Goal: Task Accomplishment & Management: Complete application form

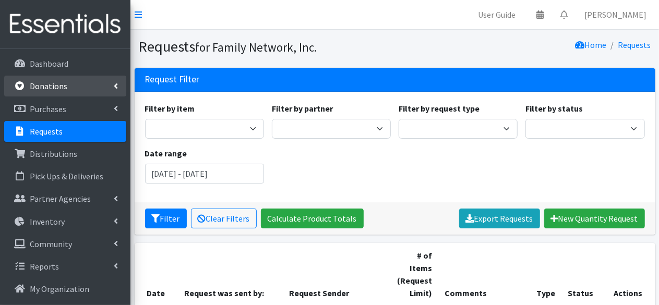
click at [69, 91] on link "Donations" at bounding box center [65, 86] width 122 height 21
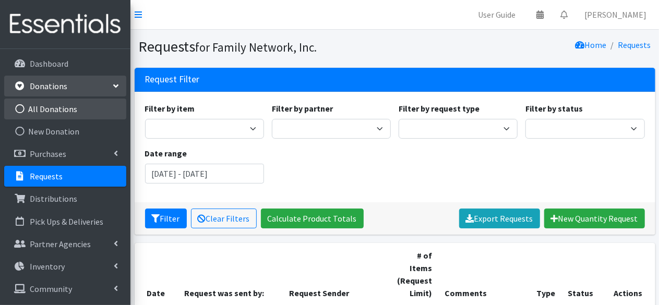
click at [68, 115] on link "All Donations" at bounding box center [65, 109] width 122 height 21
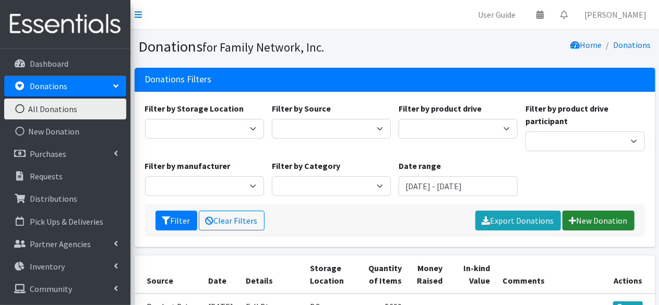
click at [594, 216] on link "New Donation" at bounding box center [598, 221] width 72 height 20
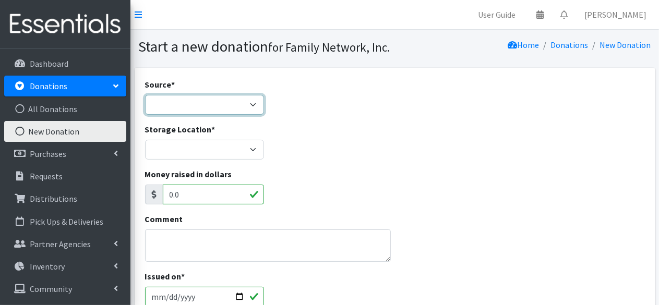
click at [201, 103] on select "Product Drive Manufacturer Donation Site Misc. Donation" at bounding box center [204, 105] width 119 height 20
select select "Product Drive"
click at [145, 95] on select "Product Drive Manufacturer Donation Site Misc. Donation" at bounding box center [204, 105] width 119 height 20
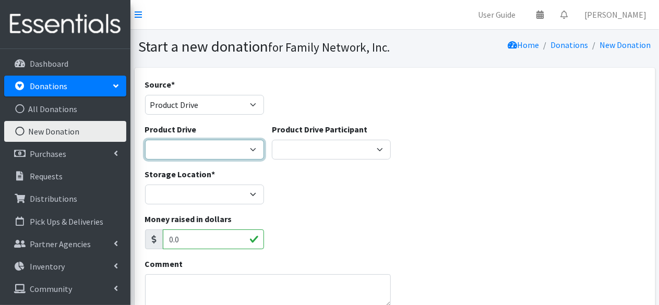
click at [165, 146] on select "Arkansas Children's Northwest Diaper Drive Arkansas Music Works and Bank of Ame…" at bounding box center [204, 150] width 119 height 20
select select "3528"
click at [145, 140] on select "[US_STATE] Children's Northwest Diaper Drive [US_STATE] Music Works and Bank of…" at bounding box center [204, 150] width 119 height 20
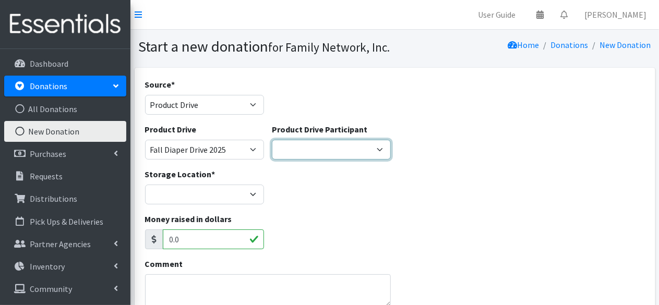
click at [297, 140] on select "Iron Horse Coffee Company Parkside Playschool* Walmart Misc Goldfish Swim Schoo…" at bounding box center [331, 150] width 119 height 20
select select "466"
click at [272, 140] on select "Iron Horse Coffee Company Parkside Playschool* Walmart Misc Goldfish Swim Schoo…" at bounding box center [331, 150] width 119 height 20
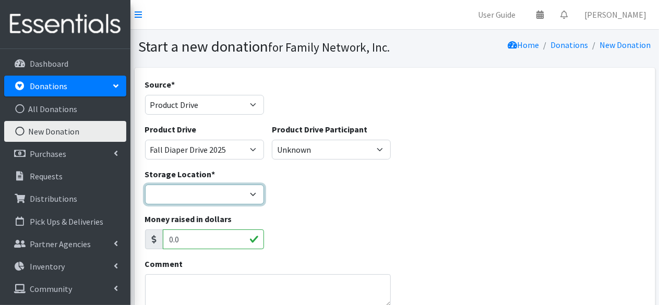
click at [182, 200] on select "DC Warehouse" at bounding box center [204, 195] width 119 height 20
select select "421"
click at [145, 185] on select "DC Warehouse" at bounding box center [204, 195] width 119 height 20
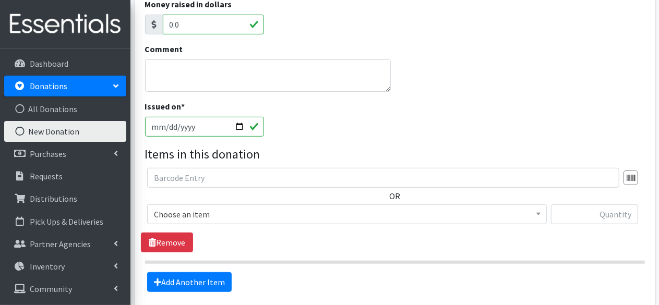
click at [241, 129] on input "[DATE]" at bounding box center [204, 127] width 119 height 20
type input "2025-10-07"
click at [327, 117] on div "Issued on * 2025-10-07" at bounding box center [394, 122] width 507 height 45
click at [219, 219] on span "Choose an item" at bounding box center [347, 214] width 386 height 15
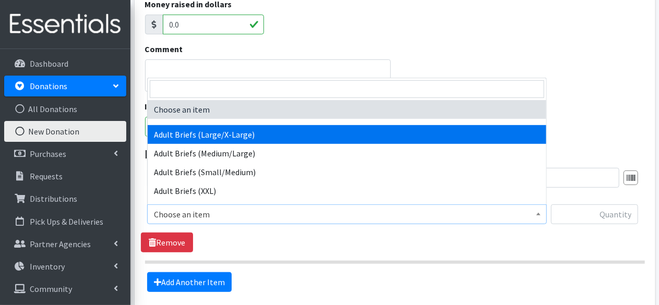
select select "4544"
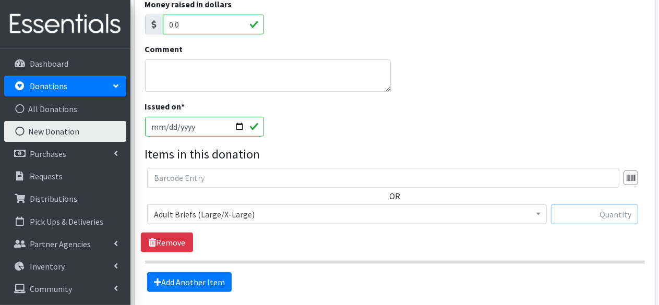
click at [602, 217] on input "text" at bounding box center [594, 214] width 87 height 20
type input "45"
click at [198, 277] on link "Add Another Item" at bounding box center [189, 282] width 84 height 20
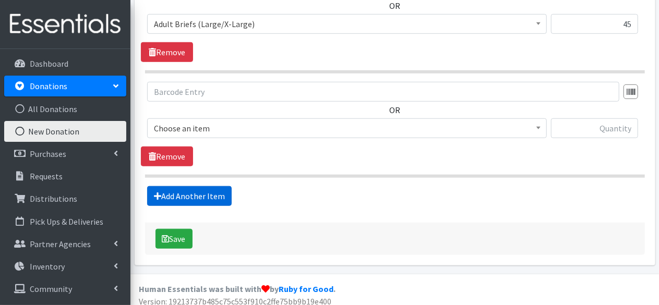
scroll to position [410, 0]
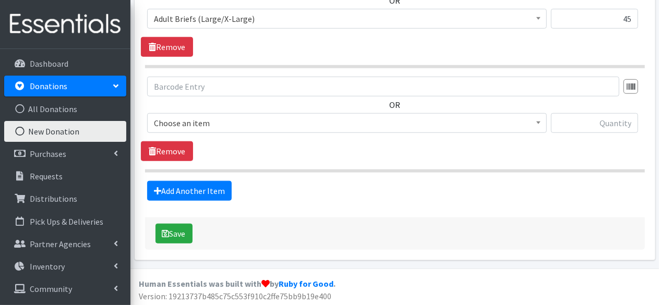
click at [221, 114] on span "Choose an item" at bounding box center [347, 123] width 400 height 20
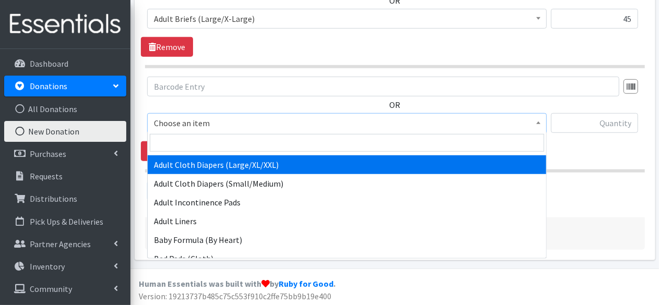
scroll to position [102, 0]
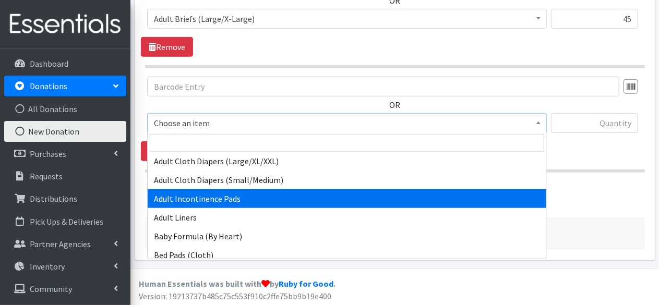
select select "4579"
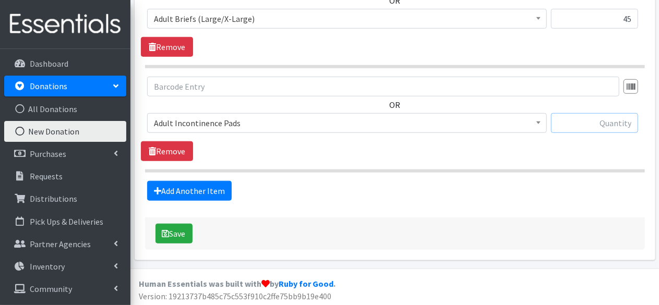
click at [610, 118] on input "text" at bounding box center [594, 123] width 87 height 20
type input "100"
click at [175, 195] on link "Add Another Item" at bounding box center [189, 191] width 84 height 20
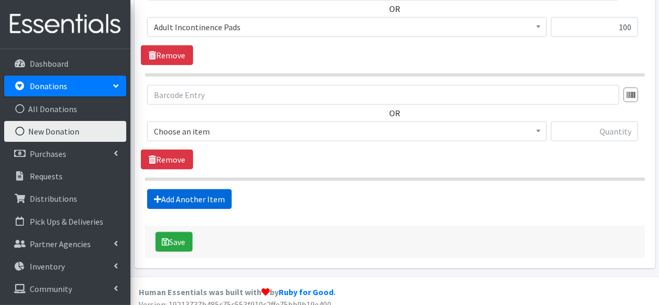
scroll to position [514, 0]
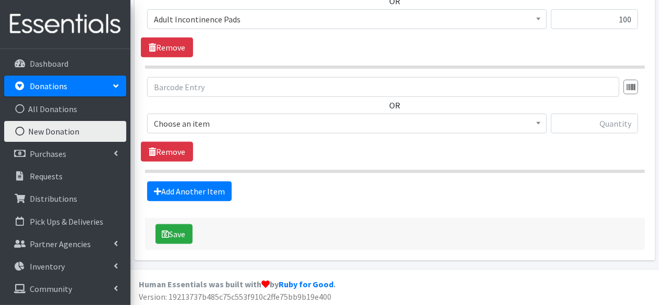
click at [231, 123] on span "Choose an item" at bounding box center [347, 123] width 386 height 15
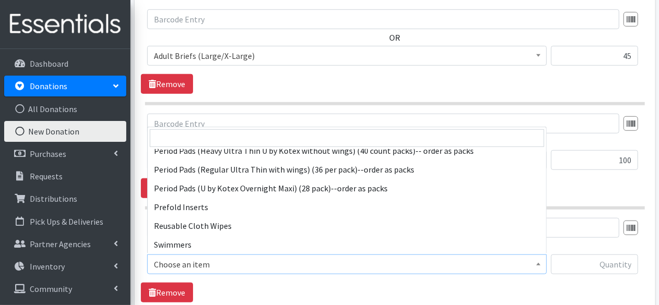
scroll to position [951, 0]
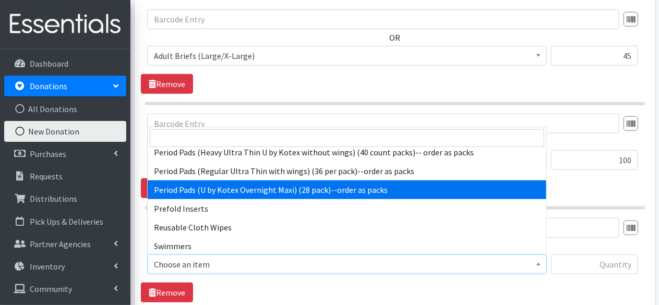
select select "15033"
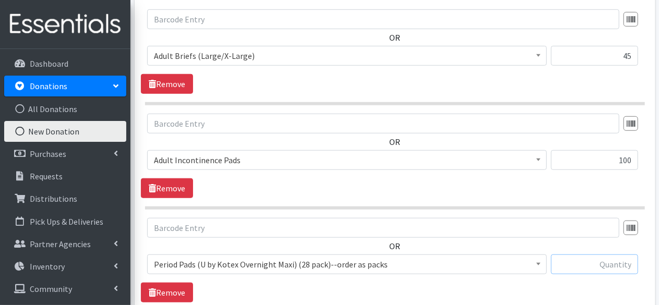
click at [585, 263] on input "text" at bounding box center [594, 265] width 87 height 20
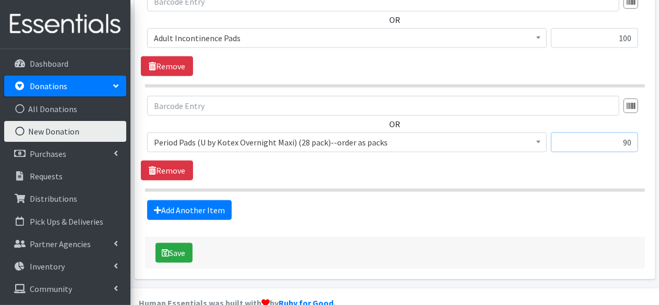
scroll to position [514, 0]
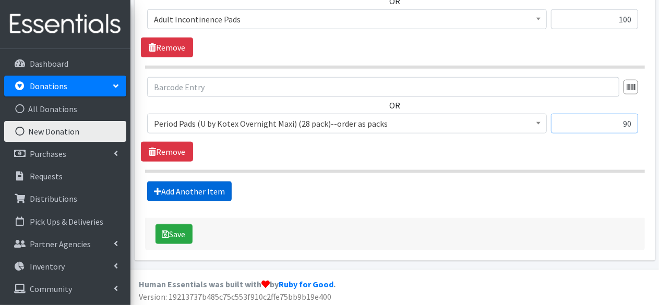
type input "90"
click at [215, 187] on link "Add Another Item" at bounding box center [189, 191] width 84 height 20
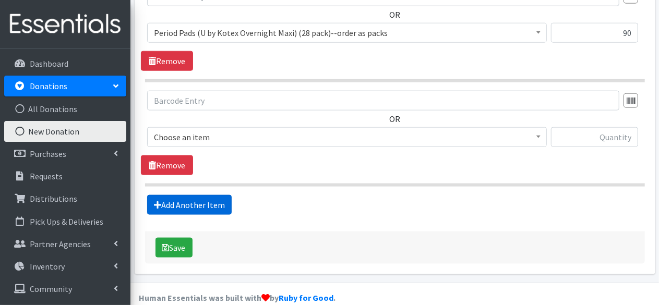
scroll to position [618, 0]
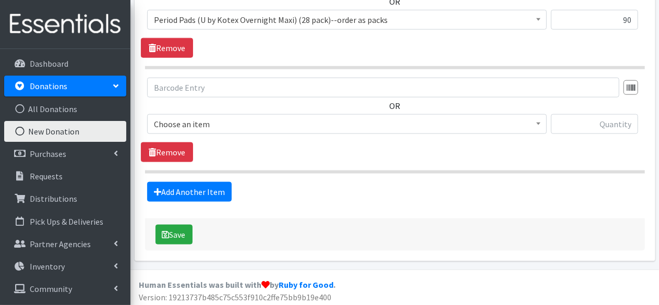
click at [218, 120] on span "Choose an item" at bounding box center [347, 124] width 386 height 15
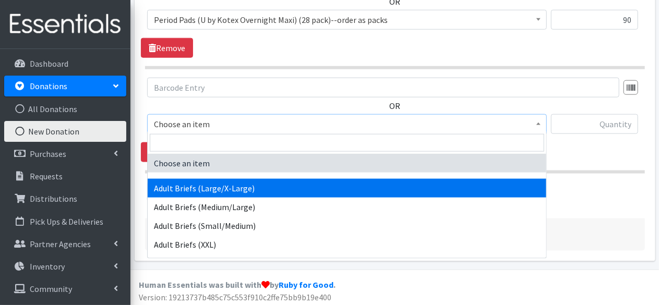
select select "4544"
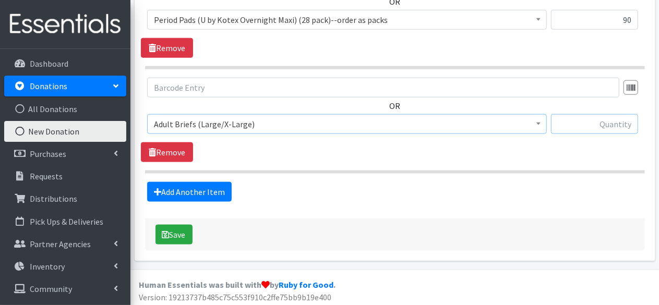
click at [607, 124] on input "text" at bounding box center [594, 124] width 87 height 20
type input "42"
click at [162, 234] on icon "submit" at bounding box center [165, 235] width 7 height 8
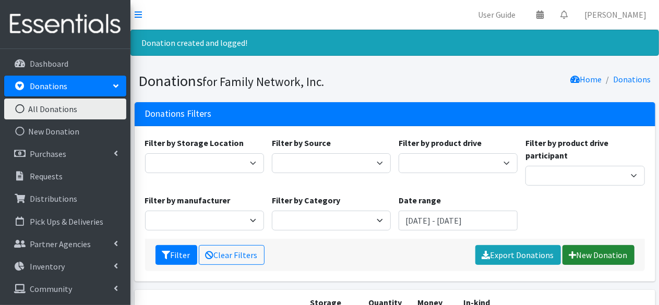
click at [591, 252] on link "New Donation" at bounding box center [598, 255] width 72 height 20
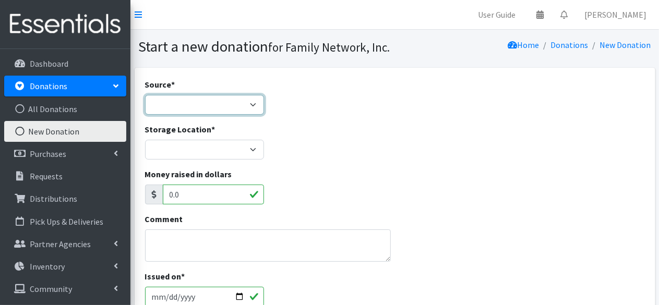
click at [252, 99] on select "Product Drive Manufacturer Donation Site Misc. Donation" at bounding box center [204, 105] width 119 height 20
select select "Product Drive"
click at [145, 95] on select "Product Drive Manufacturer Donation Site Misc. Donation" at bounding box center [204, 105] width 119 height 20
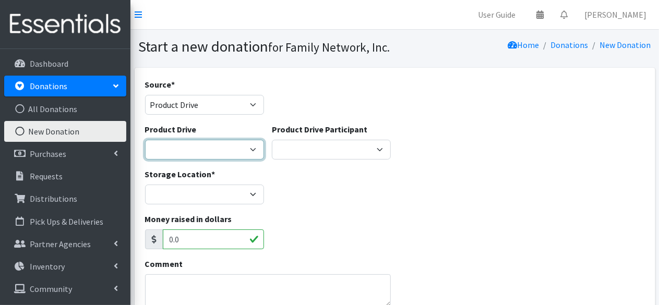
click at [192, 143] on select "[US_STATE] Children's Northwest Diaper Drive [US_STATE] Music Works and Bank of…" at bounding box center [204, 150] width 119 height 20
select select "3528"
click at [145, 140] on select "Arkansas Children's Northwest Diaper Drive Arkansas Music Works and Bank of Ame…" at bounding box center [204, 150] width 119 height 20
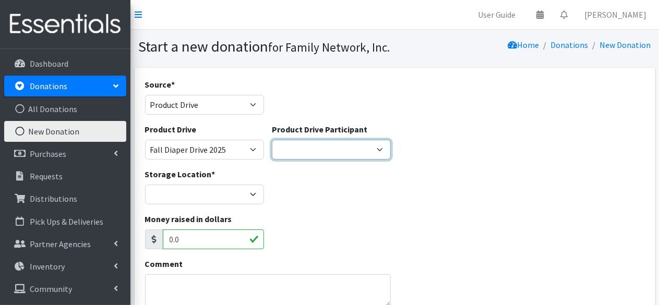
click at [304, 150] on select "Iron Horse Coffee Company Parkside Playschool* Walmart Misc Goldfish Swim Schoo…" at bounding box center [331, 150] width 119 height 20
select select "1410"
click at [272, 140] on select "Iron Horse Coffee Company Parkside Playschool* Walmart Misc Goldfish Swim Schoo…" at bounding box center [331, 150] width 119 height 20
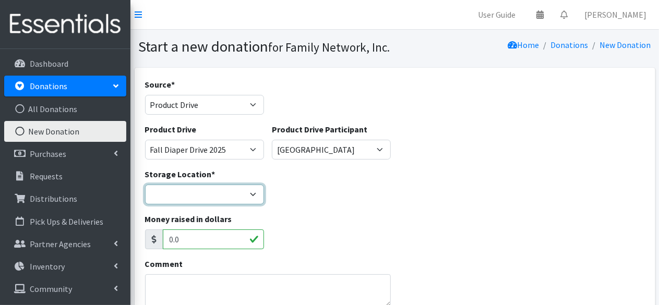
click at [188, 198] on select "DC Warehouse" at bounding box center [204, 195] width 119 height 20
select select "421"
click at [145, 185] on select "DC Warehouse" at bounding box center [204, 195] width 119 height 20
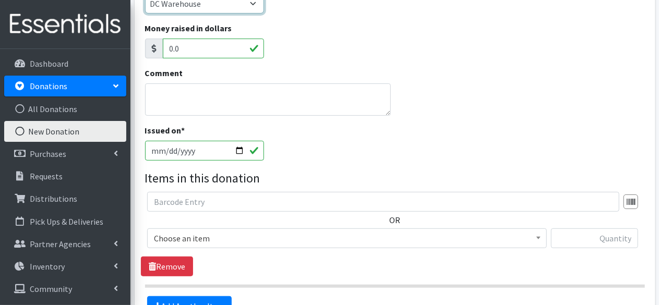
scroll to position [191, 0]
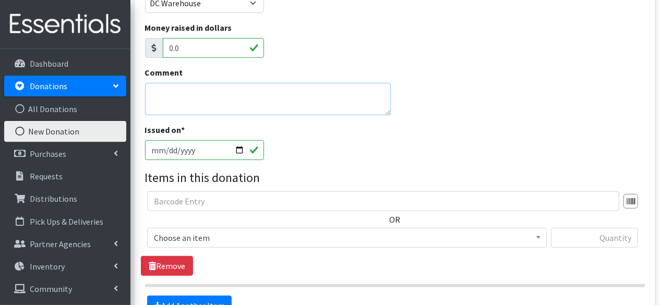
click at [212, 109] on textarea "Comment" at bounding box center [268, 99] width 246 height 32
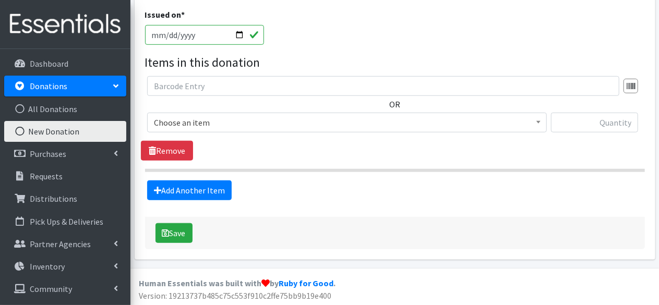
scroll to position [306, 0]
type textarea "first pick up"
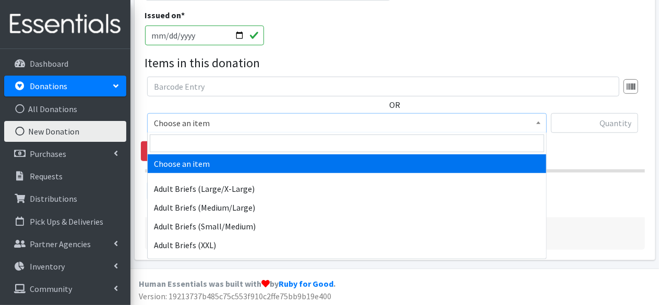
click at [183, 130] on span "Choose an item" at bounding box center [347, 123] width 400 height 20
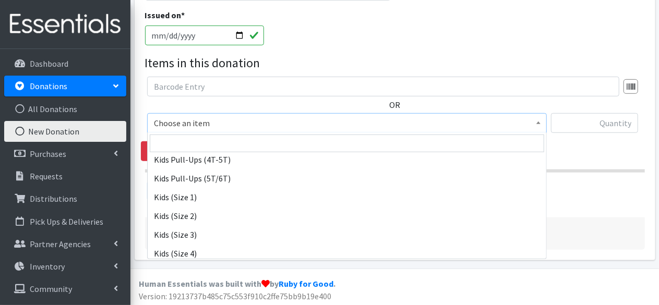
scroll to position [518, 0]
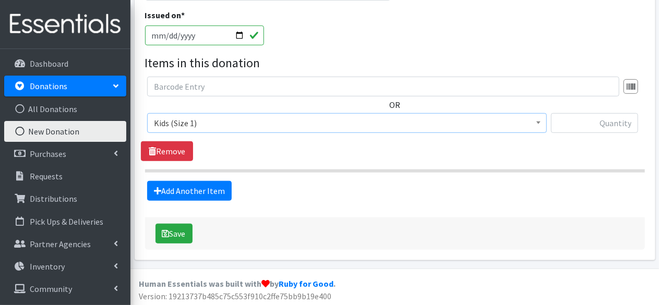
select select "4561"
click at [568, 117] on input "text" at bounding box center [594, 123] width 87 height 20
type input "315"
click at [203, 190] on link "Add Another Item" at bounding box center [189, 191] width 84 height 20
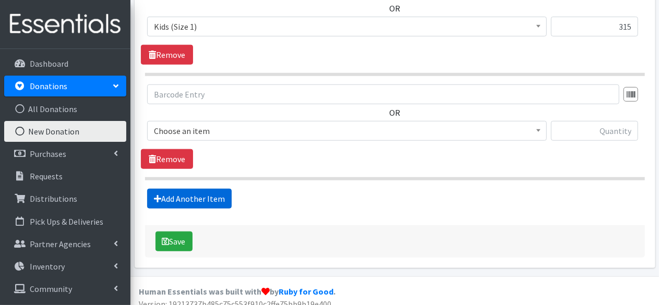
scroll to position [410, 0]
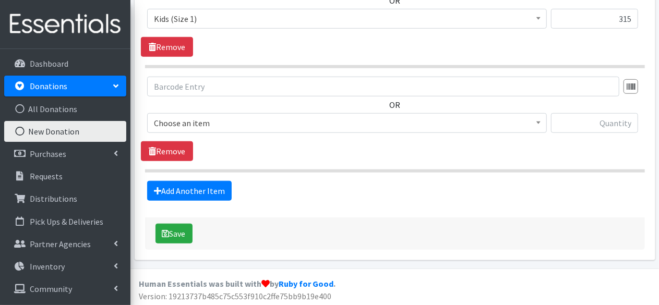
click at [196, 122] on span "Choose an item" at bounding box center [347, 123] width 386 height 15
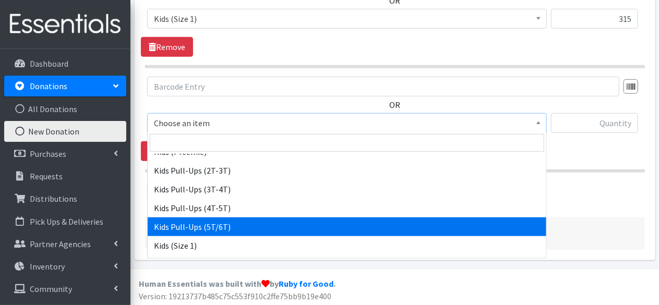
scroll to position [559, 0]
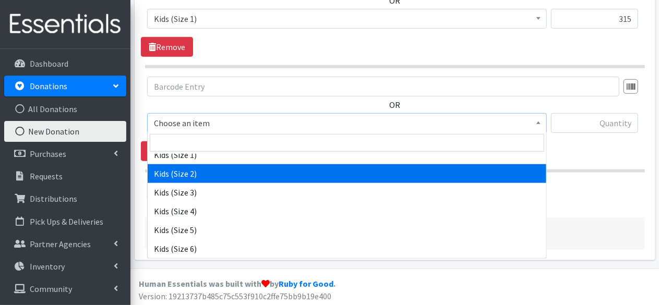
select select "4562"
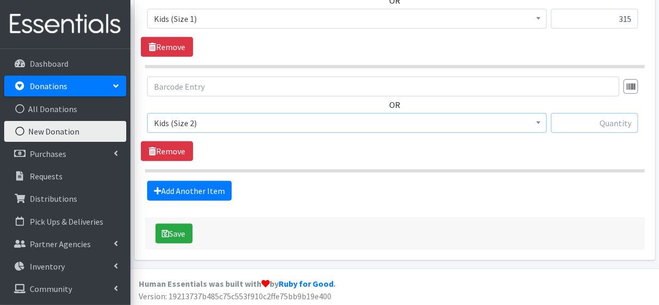
click at [612, 115] on input "text" at bounding box center [594, 123] width 87 height 20
type input "267"
click at [166, 187] on link "Add Another Item" at bounding box center [189, 191] width 84 height 20
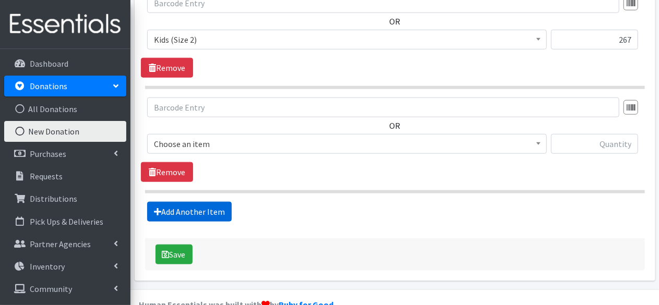
scroll to position [514, 0]
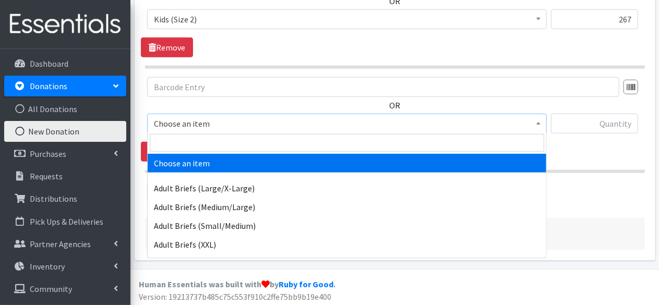
click at [210, 130] on span "Choose an item" at bounding box center [347, 124] width 400 height 20
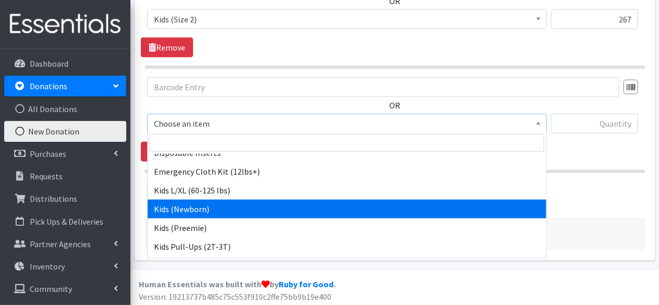
scroll to position [420, 0]
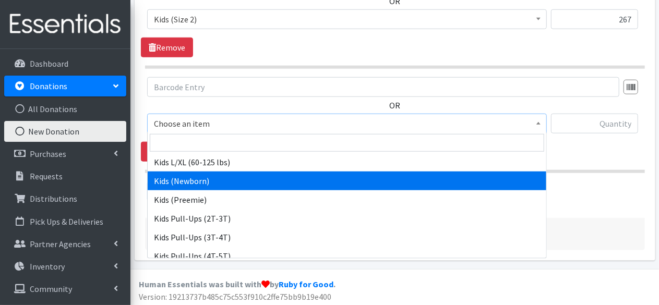
select select "4560"
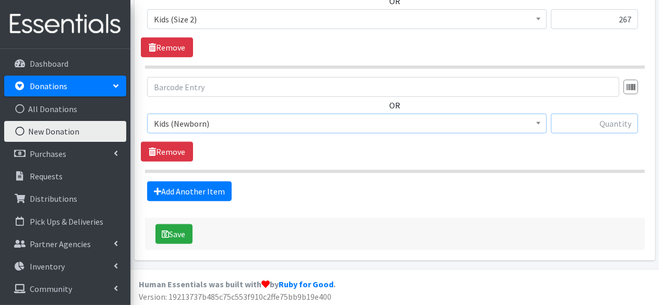
click at [586, 126] on input "text" at bounding box center [594, 124] width 87 height 20
type input "201"
click at [205, 192] on link "Add Another Item" at bounding box center [189, 191] width 84 height 20
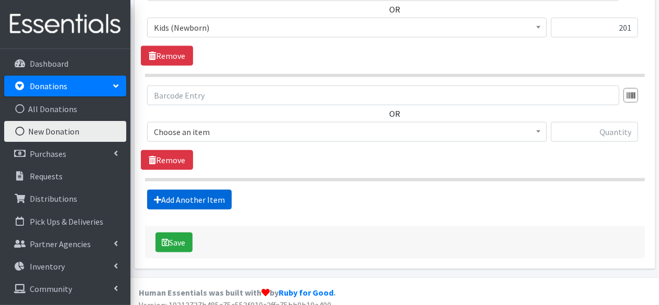
scroll to position [618, 0]
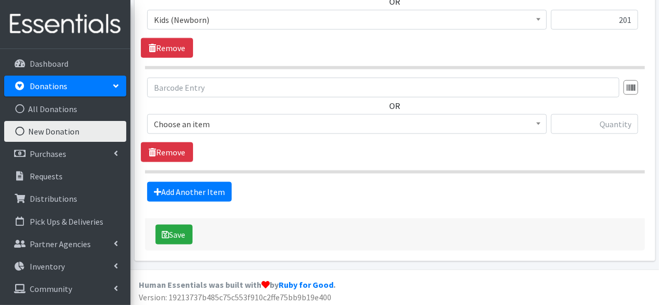
click at [247, 124] on span "Choose an item" at bounding box center [347, 124] width 386 height 15
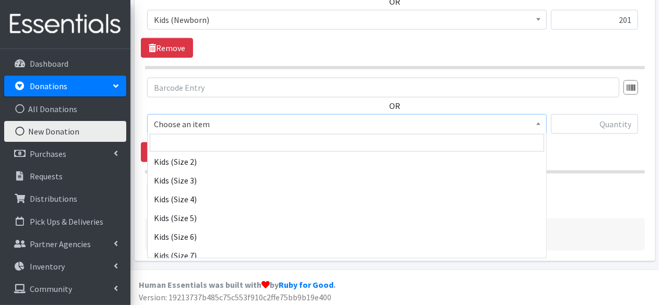
scroll to position [573, 0]
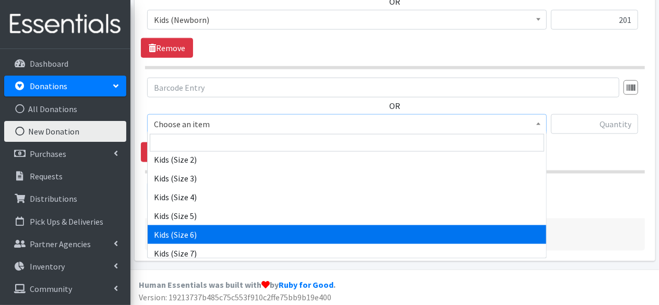
select select "4572"
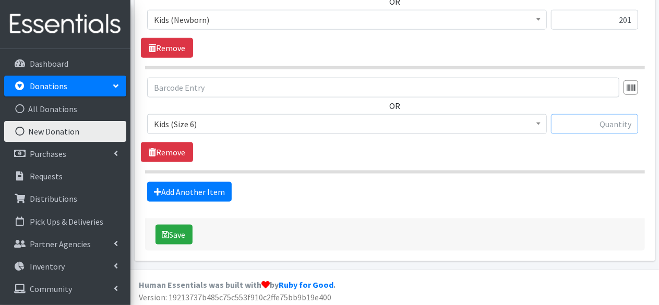
click at [567, 122] on input "text" at bounding box center [594, 124] width 87 height 20
type input "68"
click at [204, 182] on link "Add Another Item" at bounding box center [189, 192] width 84 height 20
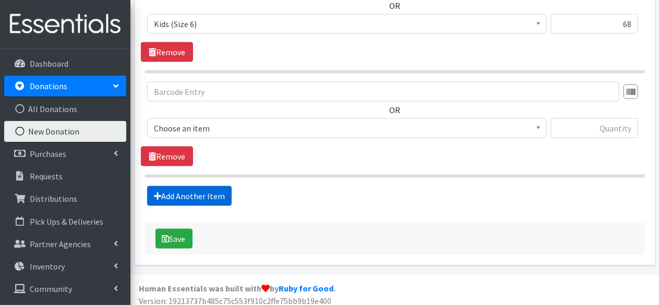
scroll to position [722, 0]
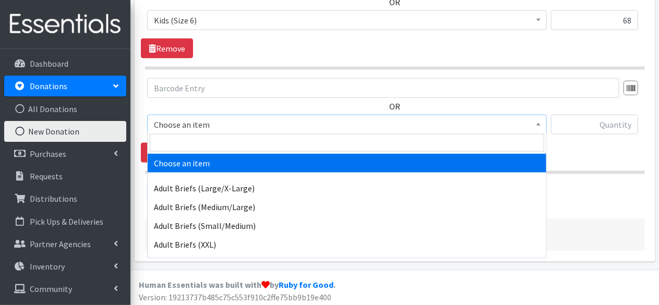
click at [225, 123] on span "Choose an item" at bounding box center [347, 124] width 386 height 15
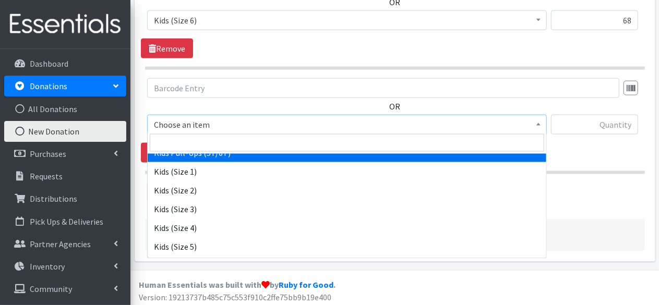
scroll to position [543, 0]
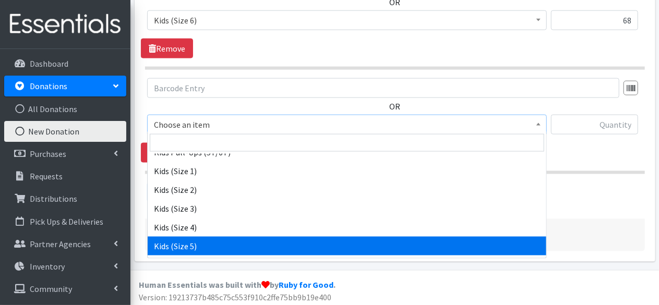
select select "4568"
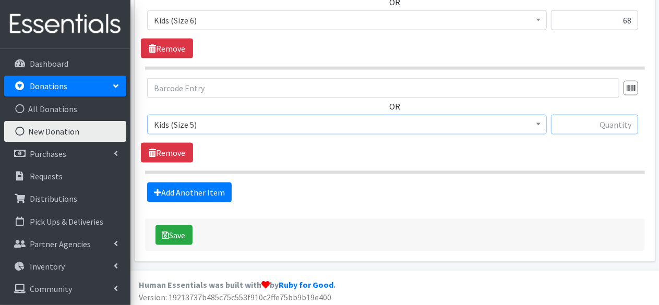
click at [615, 126] on input "text" at bounding box center [594, 125] width 87 height 20
type input "57"
click at [218, 183] on link "Add Another Item" at bounding box center [189, 193] width 84 height 20
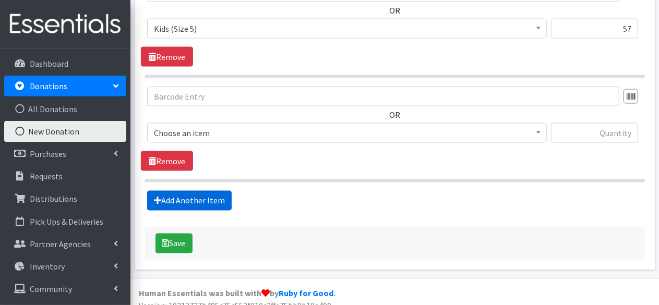
scroll to position [826, 0]
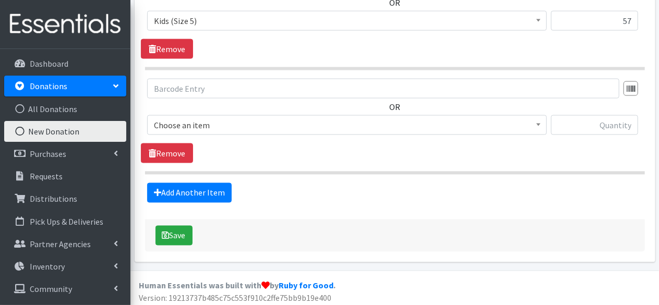
click at [232, 122] on span "Choose an item" at bounding box center [347, 125] width 386 height 15
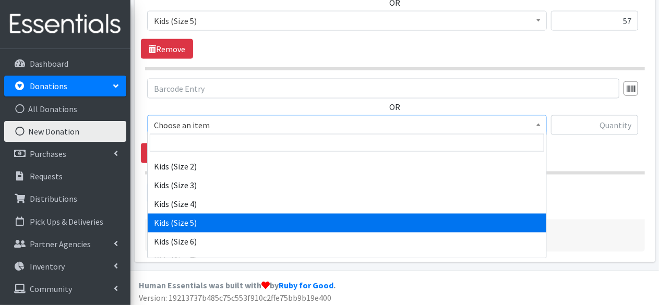
scroll to position [606, 0]
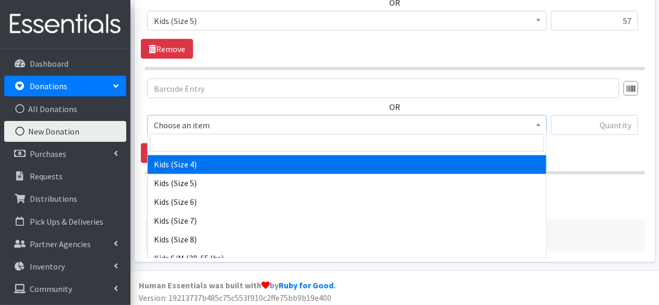
select select "4567"
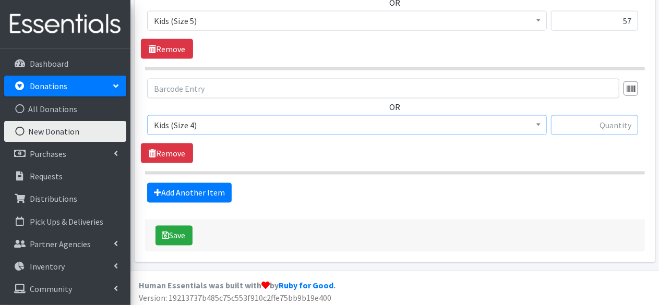
click at [623, 118] on input "text" at bounding box center [594, 125] width 87 height 20
type input "313"
click at [212, 183] on link "Add Another Item" at bounding box center [189, 193] width 84 height 20
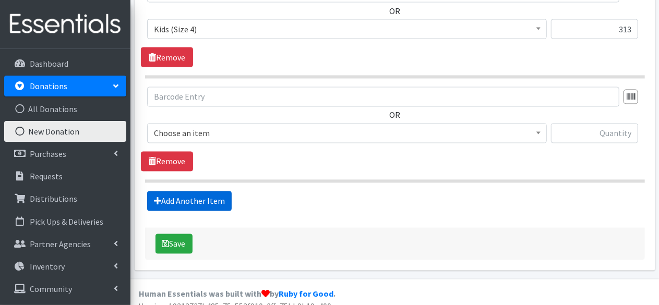
scroll to position [929, 0]
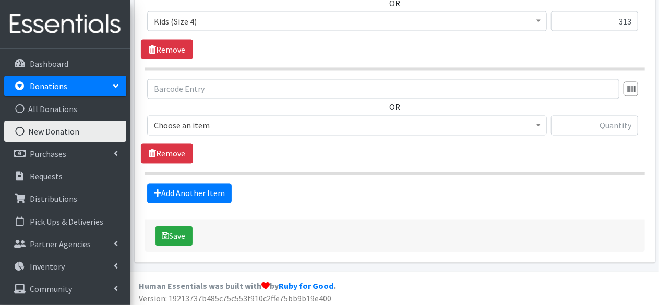
click at [297, 128] on span "Choose an item" at bounding box center [347, 125] width 386 height 15
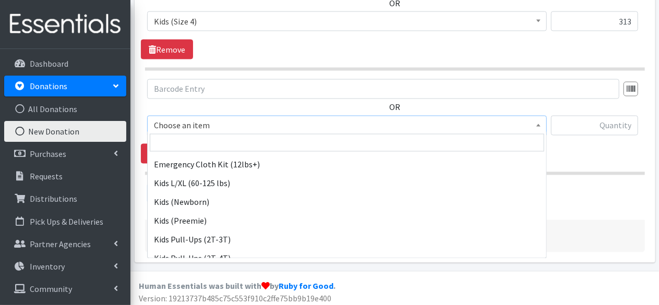
scroll to position [453, 0]
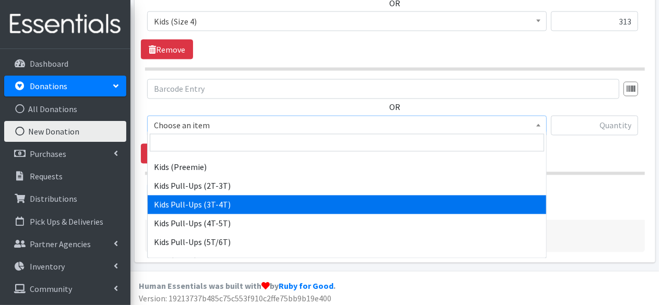
select select "4574"
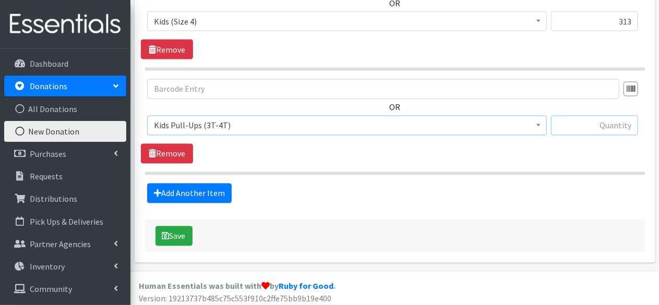
click at [592, 124] on input "text" at bounding box center [594, 126] width 87 height 20
type input "18"
click at [181, 184] on link "Add Another Item" at bounding box center [189, 194] width 84 height 20
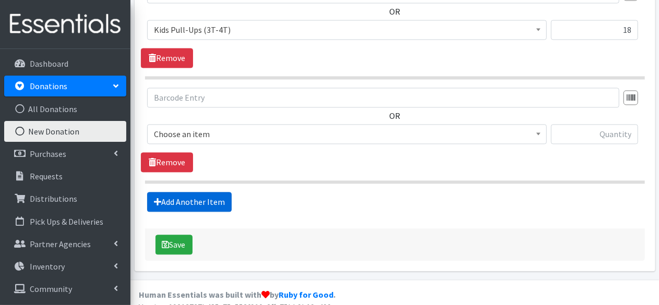
scroll to position [1033, 0]
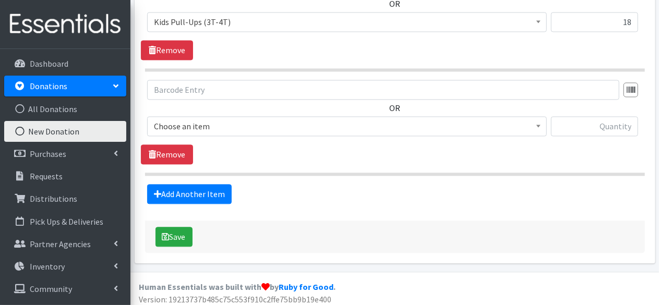
click at [275, 121] on span "Choose an item" at bounding box center [347, 126] width 386 height 15
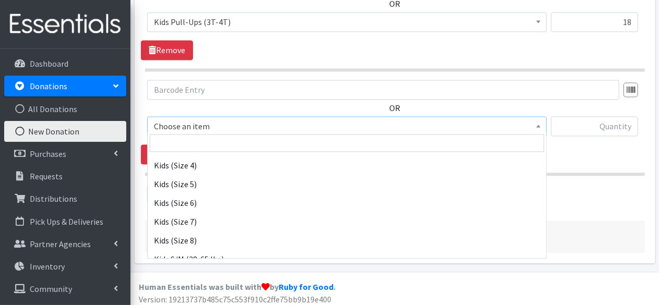
scroll to position [606, 0]
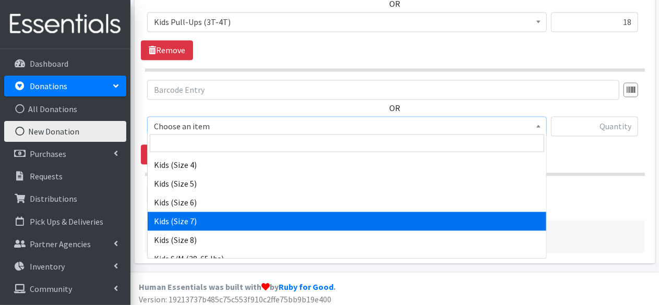
select select "13208"
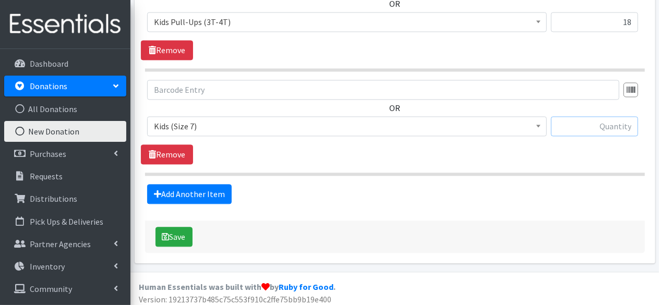
click at [606, 118] on input "text" at bounding box center [594, 126] width 87 height 20
type input "3"
click at [177, 189] on link "Add Another Item" at bounding box center [189, 194] width 84 height 20
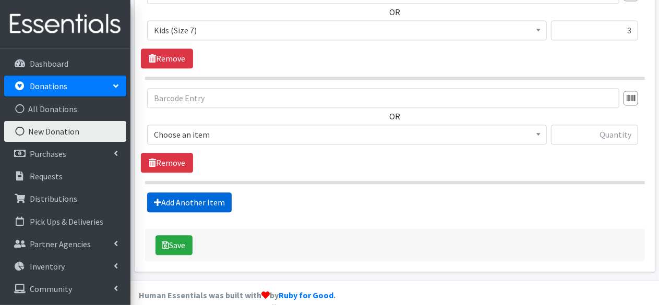
scroll to position [1137, 0]
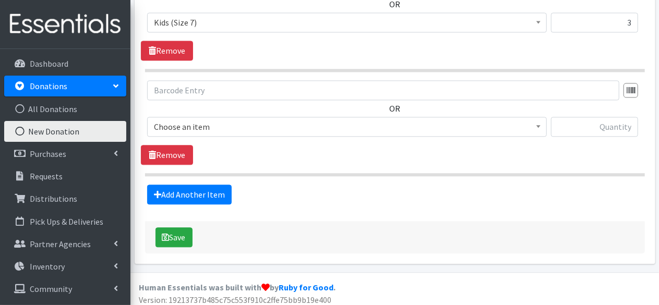
click at [272, 127] on span "Choose an item" at bounding box center [347, 126] width 386 height 15
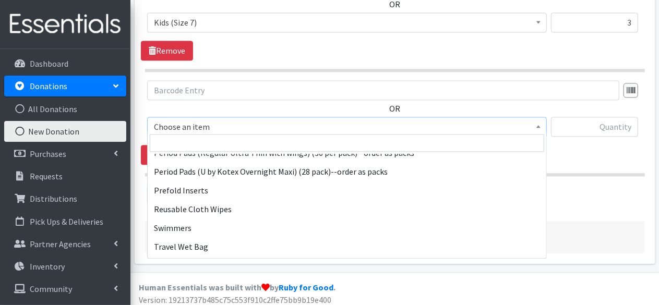
scroll to position [1028, 0]
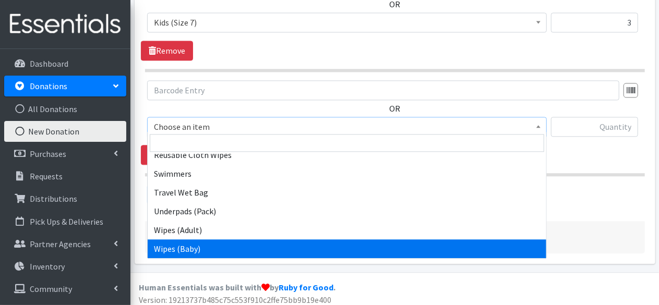
select select "4558"
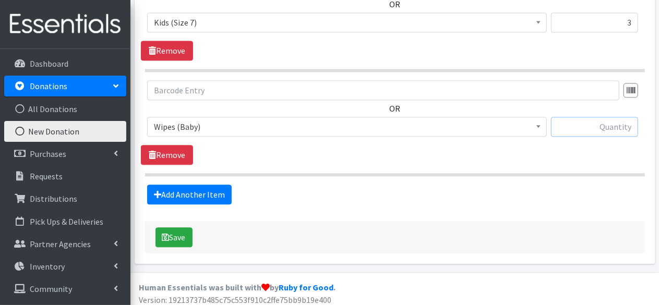
click at [588, 124] on input "text" at bounding box center [594, 127] width 87 height 20
type input "5"
click at [220, 185] on link "Add Another Item" at bounding box center [189, 195] width 84 height 20
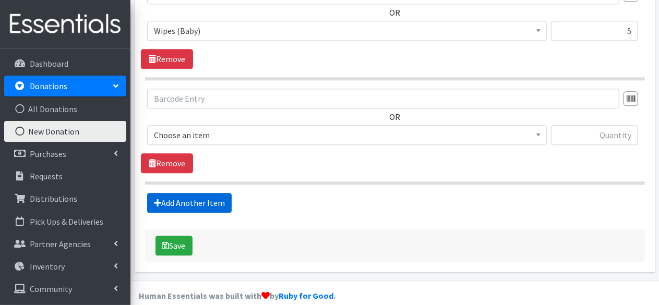
scroll to position [1241, 0]
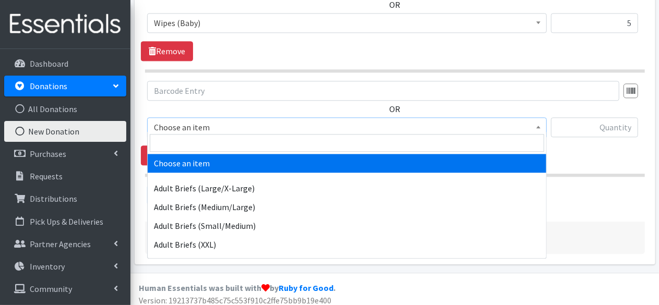
click at [290, 122] on span "Choose an item" at bounding box center [347, 127] width 386 height 15
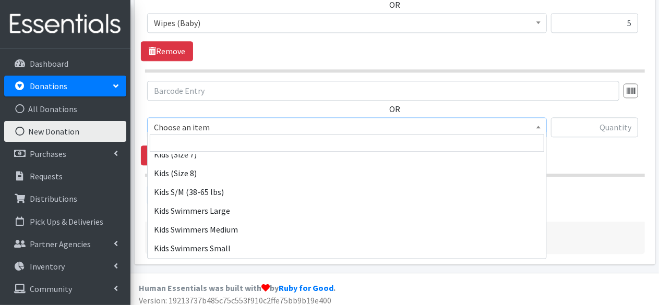
scroll to position [672, 0]
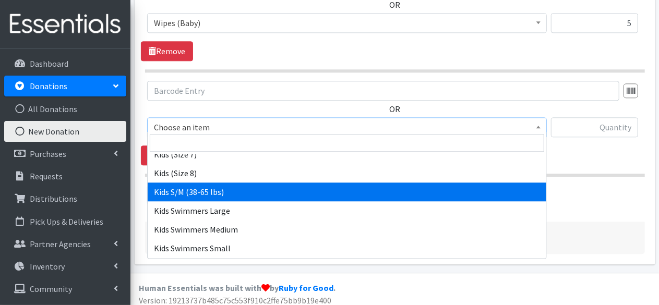
select select "4571"
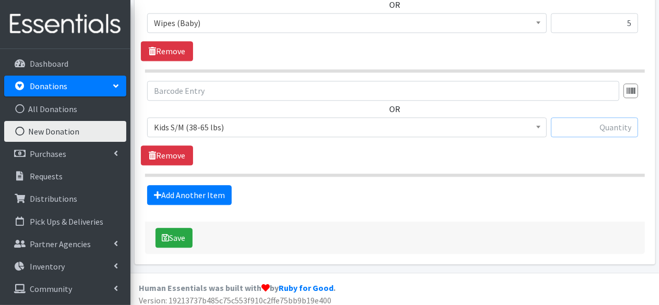
click at [598, 126] on input "text" at bounding box center [594, 127] width 87 height 20
type input "44"
click at [177, 234] on button "Save" at bounding box center [173, 238] width 37 height 20
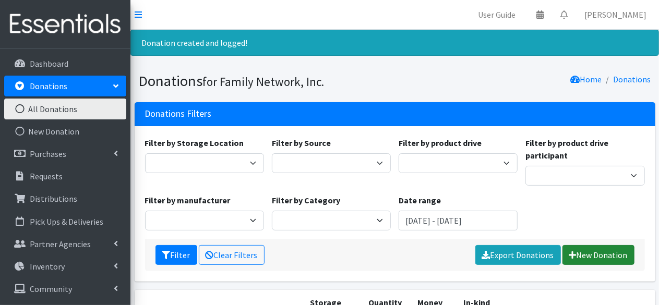
click at [590, 256] on link "New Donation" at bounding box center [598, 255] width 72 height 20
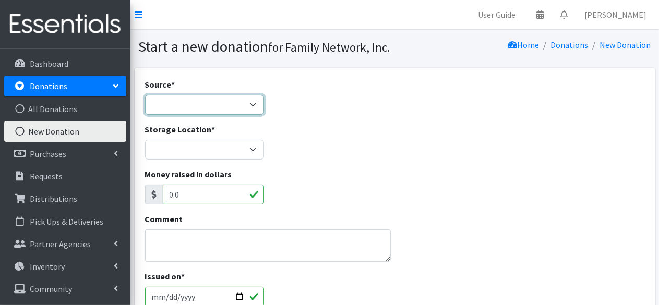
click at [215, 104] on select "Product Drive Manufacturer Donation Site Misc. Donation" at bounding box center [204, 105] width 119 height 20
select select "Product Drive"
click at [145, 95] on select "Product Drive Manufacturer Donation Site Misc. Donation" at bounding box center [204, 105] width 119 height 20
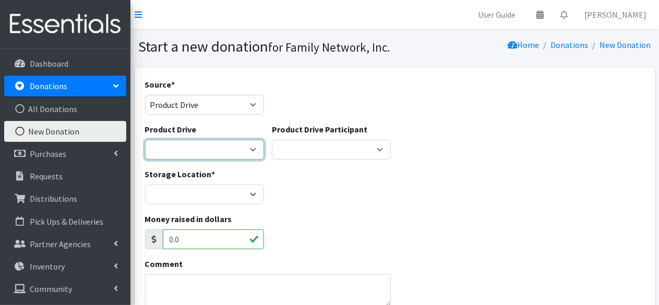
click at [172, 153] on select "[US_STATE] Children's Northwest Diaper Drive [US_STATE] Music Works and Bank of…" at bounding box center [204, 150] width 119 height 20
select select "3528"
click at [145, 140] on select "Arkansas Children's Northwest Diaper Drive Arkansas Music Works and Bank of Ame…" at bounding box center [204, 150] width 119 height 20
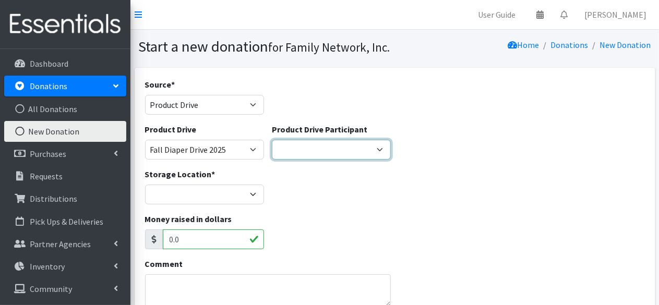
click at [301, 154] on select "Iron Horse Coffee Company Parkside Playschool* Walmart Misc Goldfish Swim Schoo…" at bounding box center [331, 150] width 119 height 20
select select "1406"
click at [272, 140] on select "Iron Horse Coffee Company Parkside Playschool* Walmart Misc Goldfish Swim Schoo…" at bounding box center [331, 150] width 119 height 20
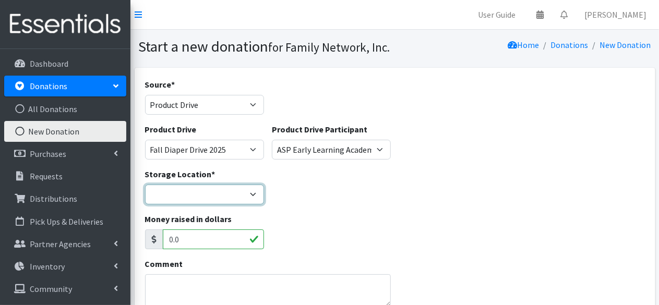
click at [173, 198] on select "DC Warehouse" at bounding box center [204, 195] width 119 height 20
select select "421"
click at [145, 185] on select "DC Warehouse" at bounding box center [204, 195] width 119 height 20
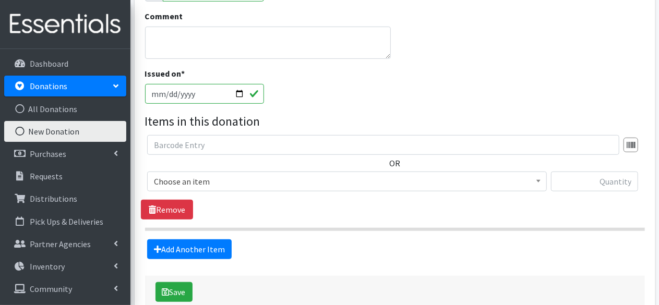
scroll to position [248, 0]
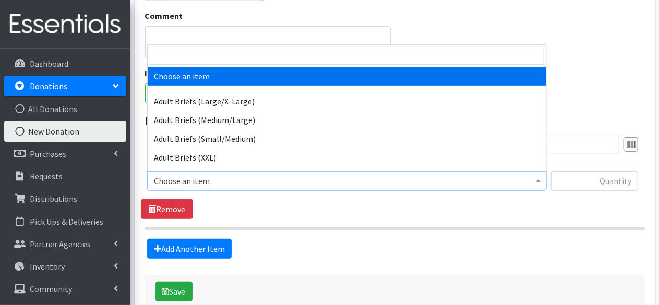
click at [217, 182] on span "Choose an item" at bounding box center [347, 181] width 386 height 15
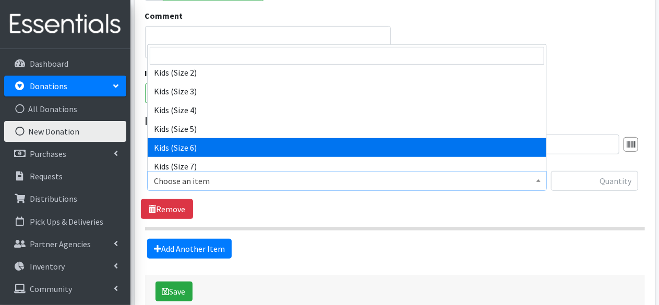
scroll to position [574, 0]
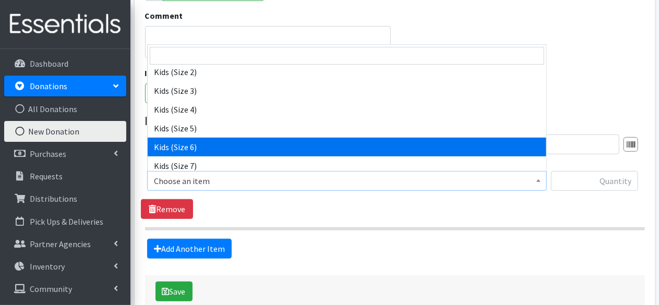
select select "4572"
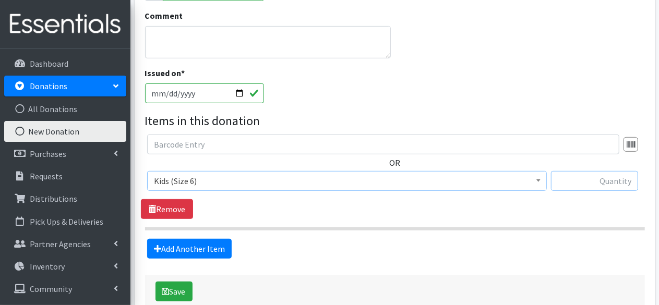
click at [585, 184] on input "text" at bounding box center [594, 181] width 87 height 20
type input "65"
click at [220, 241] on link "Add Another Item" at bounding box center [189, 249] width 84 height 20
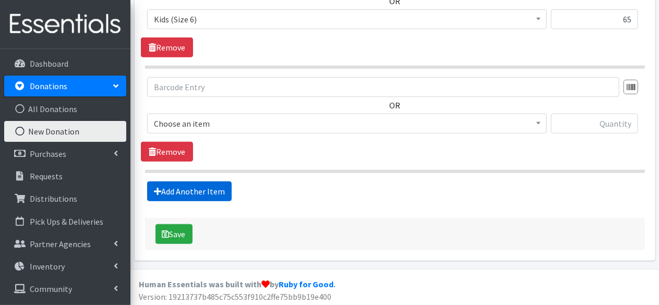
scroll to position [410, 0]
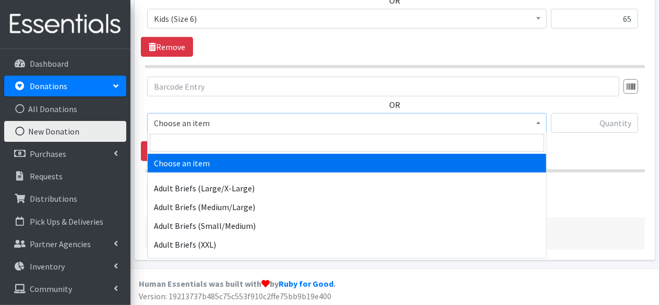
click at [242, 120] on span "Choose an item" at bounding box center [347, 123] width 386 height 15
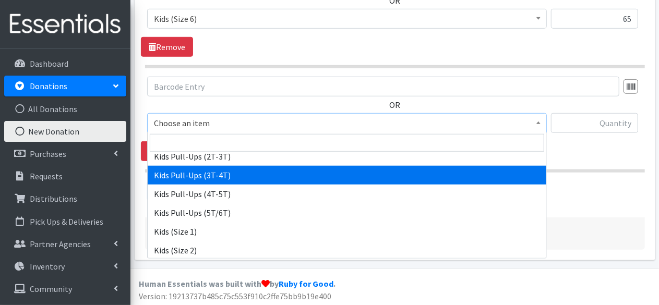
scroll to position [470, 0]
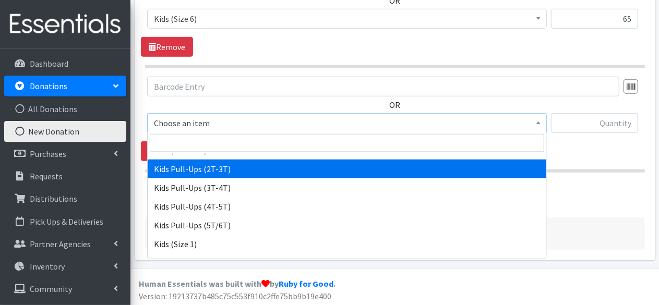
select select "4573"
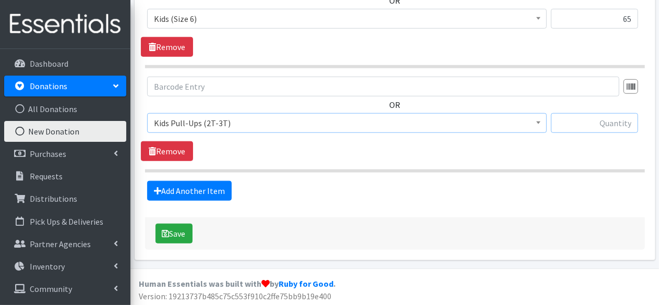
click at [615, 123] on input "text" at bounding box center [594, 123] width 87 height 20
type input "5"
click at [186, 188] on link "Add Another Item" at bounding box center [189, 191] width 84 height 20
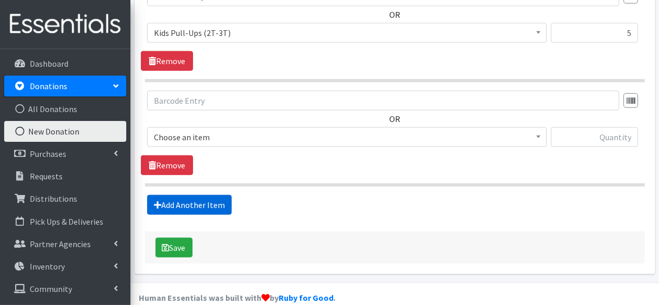
scroll to position [514, 0]
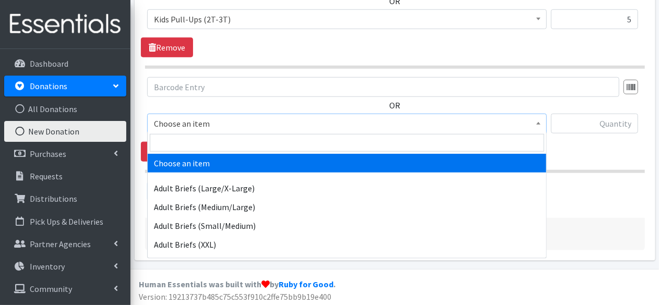
click at [227, 120] on span "Choose an item" at bounding box center [347, 123] width 386 height 15
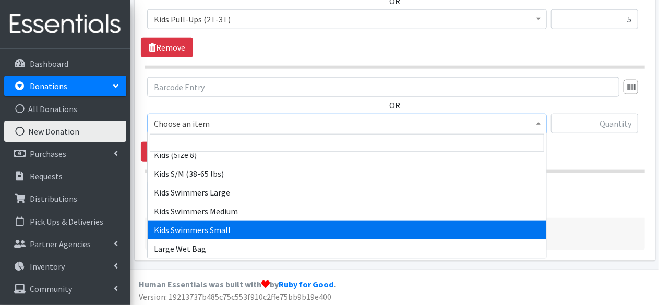
scroll to position [690, 0]
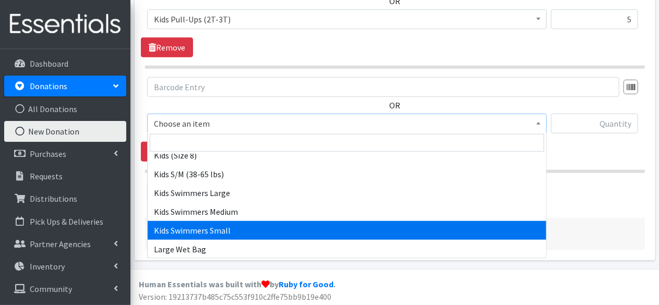
select select "14463"
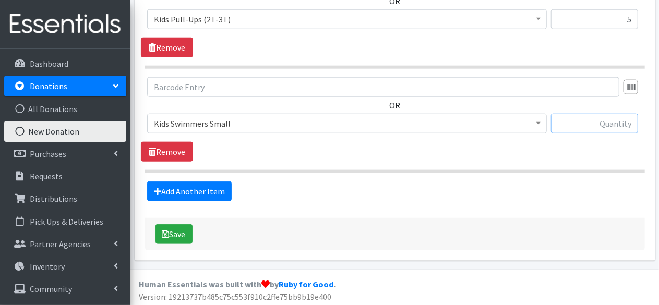
click at [601, 120] on input "text" at bounding box center [594, 124] width 87 height 20
type input "20"
click at [162, 187] on link "Add Another Item" at bounding box center [189, 191] width 84 height 20
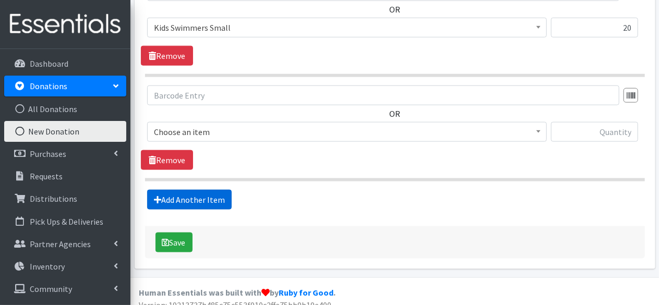
scroll to position [618, 0]
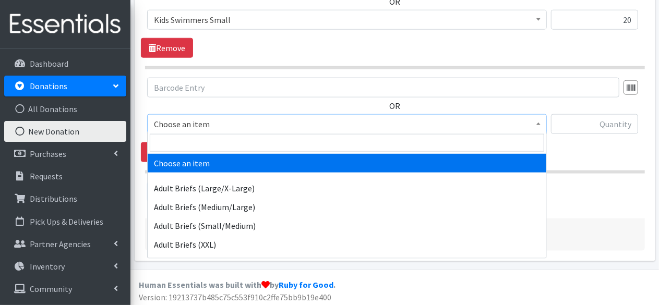
click at [281, 124] on span "Choose an item" at bounding box center [347, 124] width 386 height 15
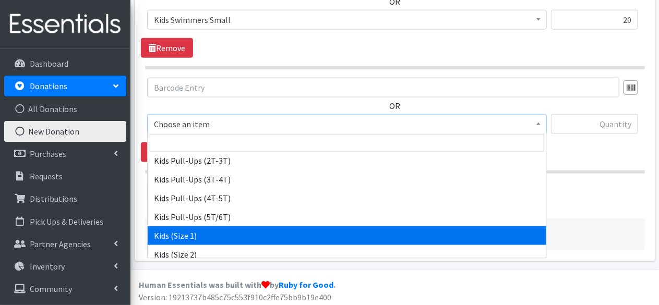
scroll to position [470, 0]
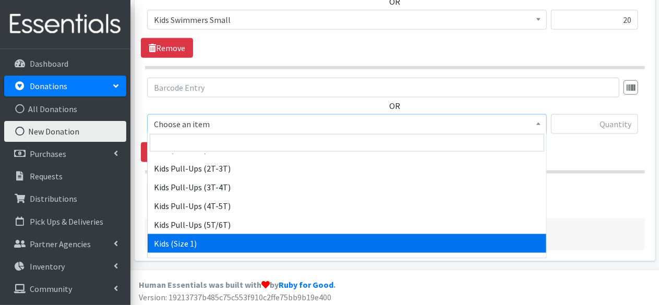
select select "4561"
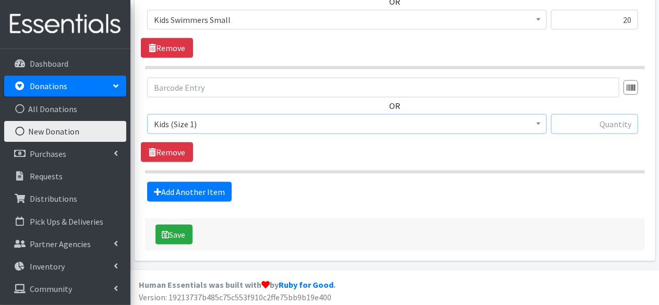
click at [612, 123] on input "text" at bounding box center [594, 124] width 87 height 20
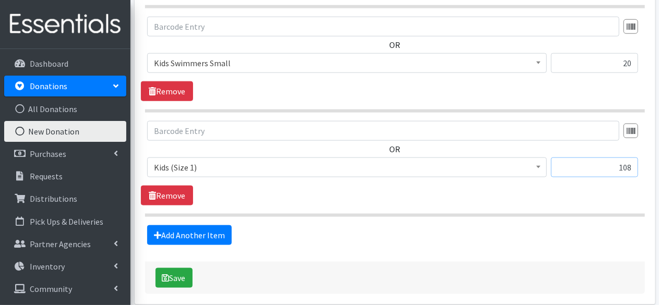
scroll to position [611, 0]
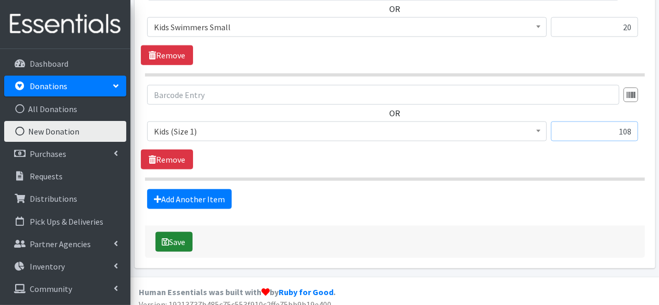
type input "108"
click at [182, 232] on button "Save" at bounding box center [173, 242] width 37 height 20
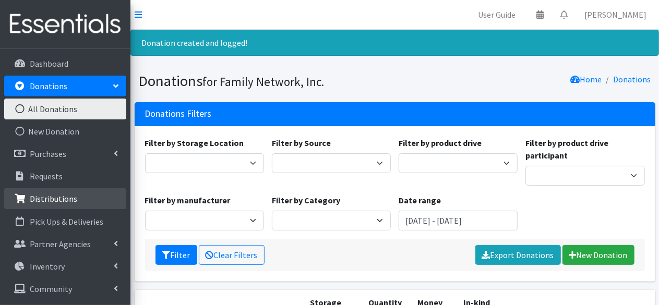
click at [60, 200] on p "Distributions" at bounding box center [53, 198] width 47 height 10
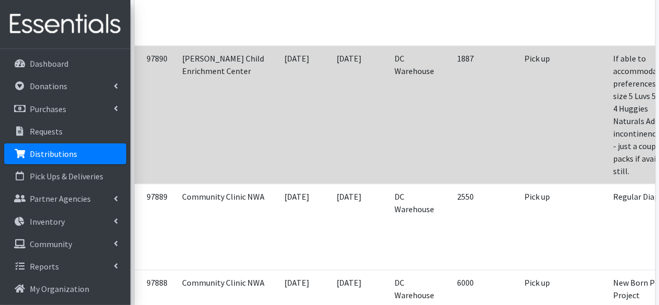
scroll to position [0, 58]
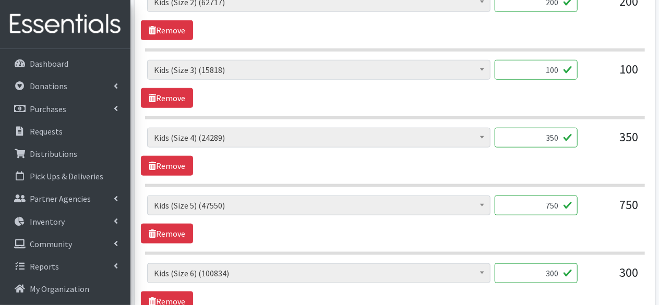
scroll to position [480, 0]
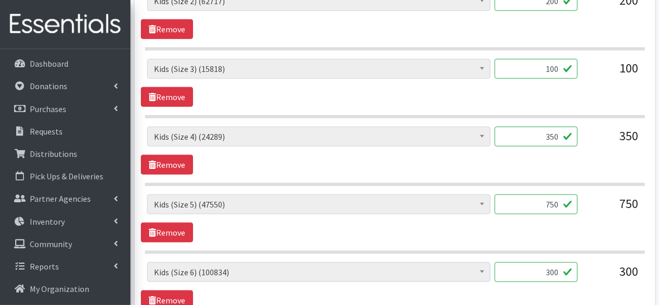
click at [551, 63] on input "100" at bounding box center [535, 69] width 83 height 20
type input "150"
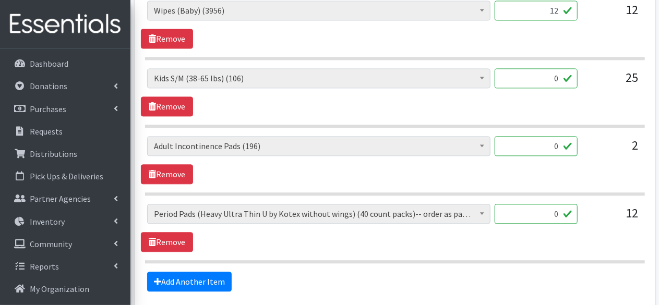
scroll to position [1080, 0]
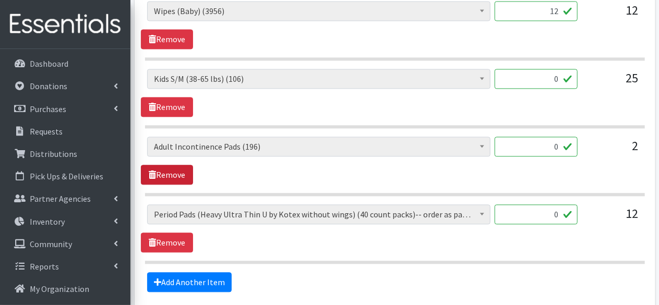
click at [181, 165] on link "Remove" at bounding box center [167, 175] width 52 height 20
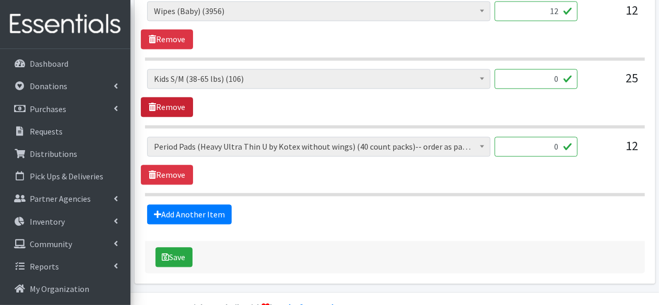
click at [179, 108] on link "Remove" at bounding box center [167, 107] width 52 height 20
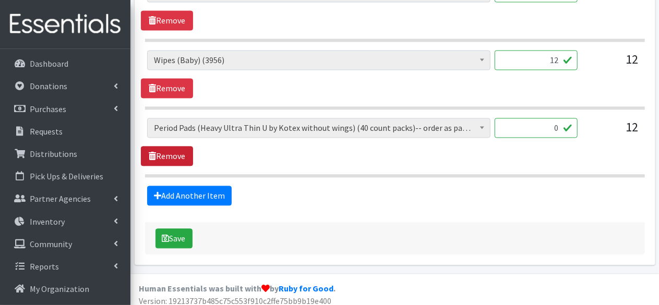
click at [167, 153] on link "Remove" at bounding box center [167, 156] width 52 height 20
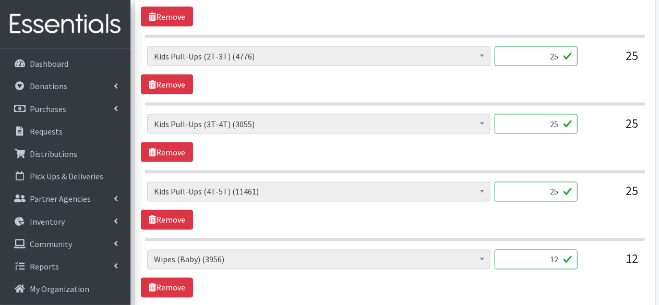
scroll to position [964, 0]
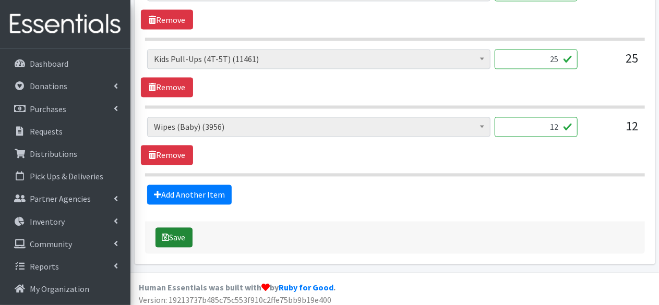
click at [170, 228] on button "Save" at bounding box center [173, 238] width 37 height 20
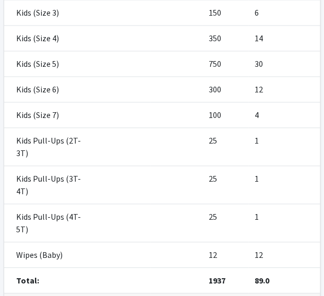
scroll to position [503, 0]
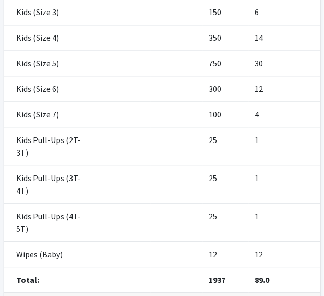
click at [121, 203] on td at bounding box center [120, 222] width 61 height 38
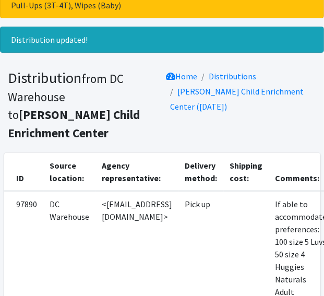
scroll to position [0, 0]
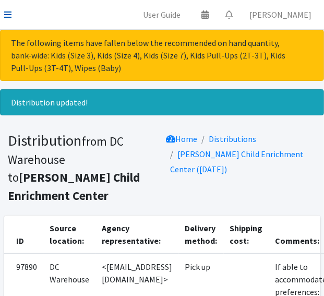
click at [8, 14] on icon at bounding box center [7, 14] width 7 height 8
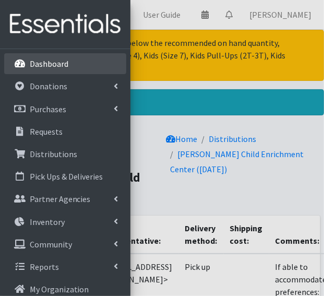
click at [23, 65] on icon at bounding box center [20, 63] width 14 height 9
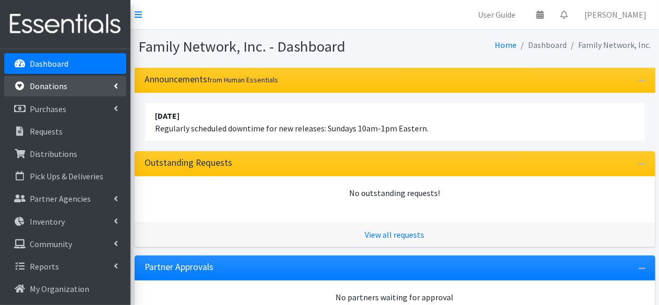
click at [62, 93] on link "Donations" at bounding box center [65, 86] width 122 height 21
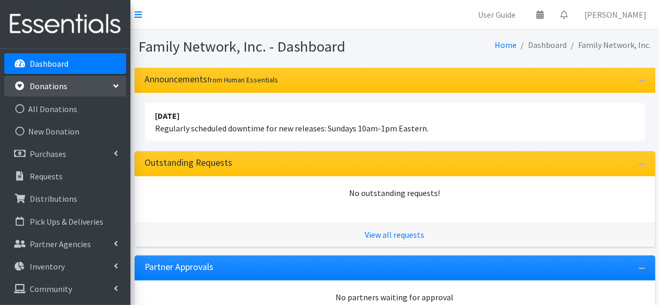
click at [77, 77] on link "Donations" at bounding box center [65, 86] width 122 height 21
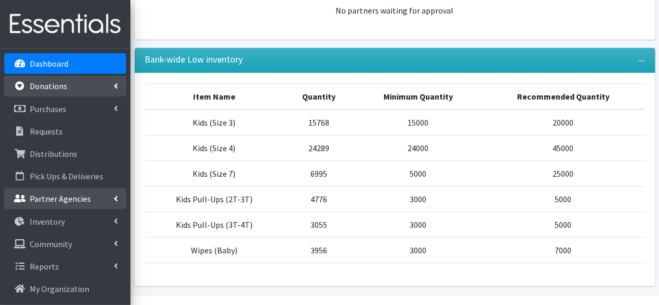
scroll to position [300, 0]
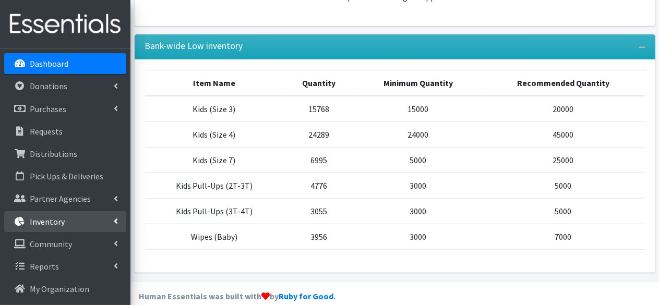
click at [44, 216] on p "Inventory" at bounding box center [47, 221] width 35 height 10
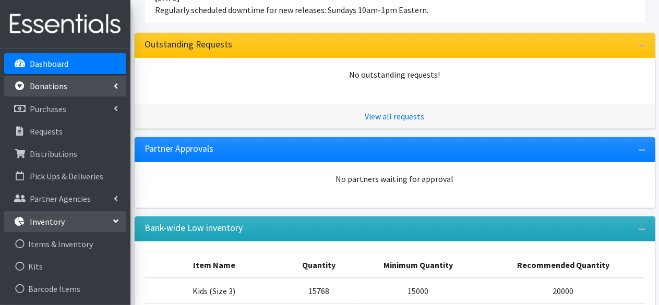
scroll to position [0, 0]
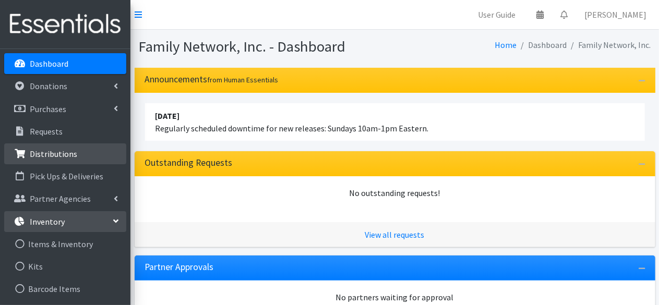
click at [39, 158] on p "Distributions" at bounding box center [53, 154] width 47 height 10
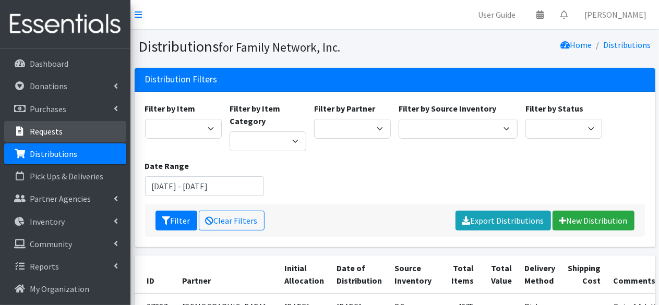
click at [74, 136] on link "Requests" at bounding box center [65, 131] width 122 height 21
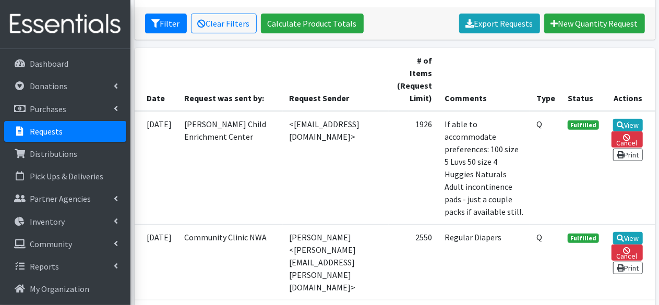
scroll to position [196, 0]
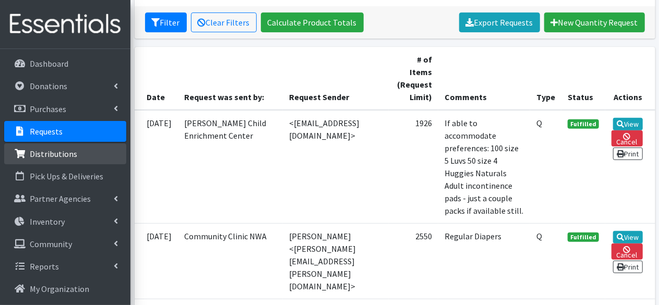
click at [63, 149] on p "Distributions" at bounding box center [53, 154] width 47 height 10
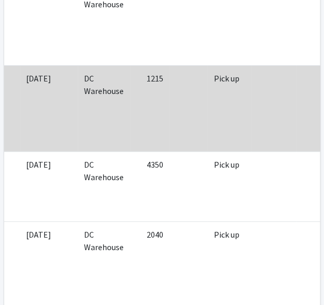
scroll to position [0, 263]
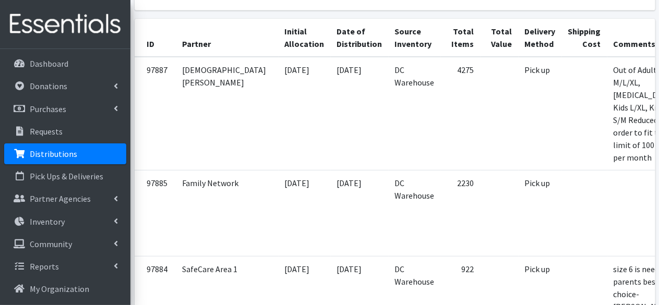
scroll to position [239, 0]
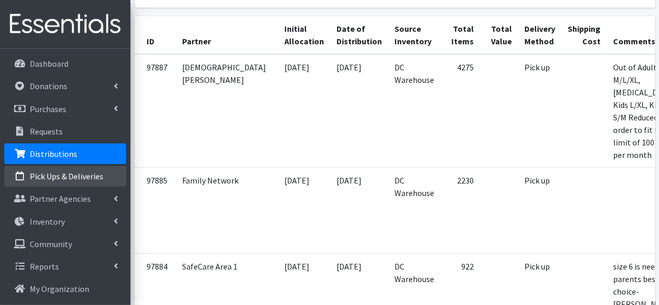
click at [55, 182] on link "Pick Ups & Deliveries" at bounding box center [65, 176] width 122 height 21
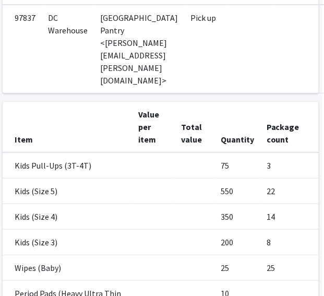
scroll to position [155, 1]
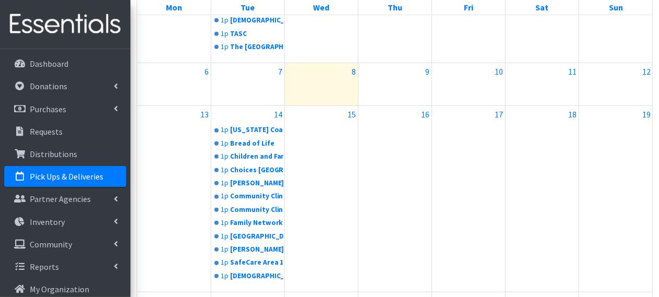
scroll to position [357, 0]
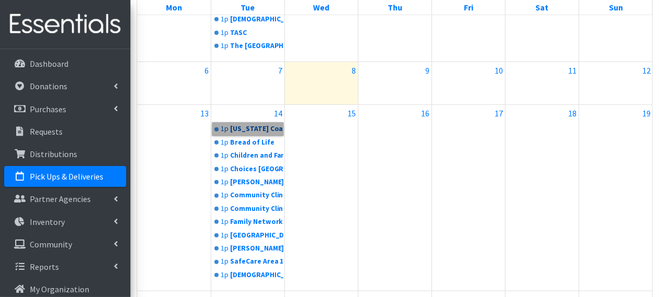
click at [247, 123] on link "1p Arkansas Coalition of Marshallese" at bounding box center [247, 129] width 71 height 13
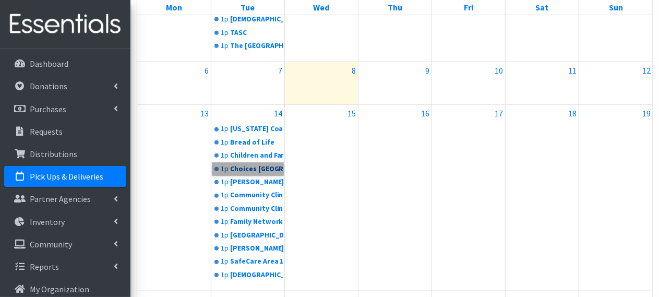
click at [258, 167] on link "1p Choices Pregnancy Center" at bounding box center [247, 169] width 71 height 13
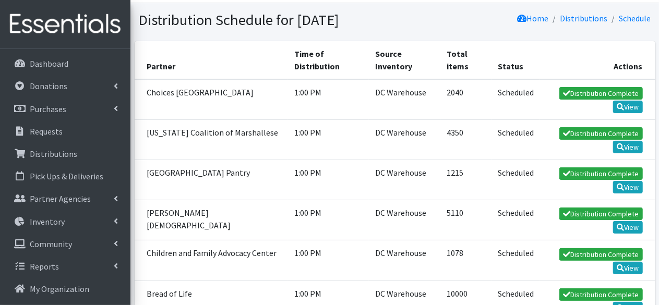
scroll to position [67, 0]
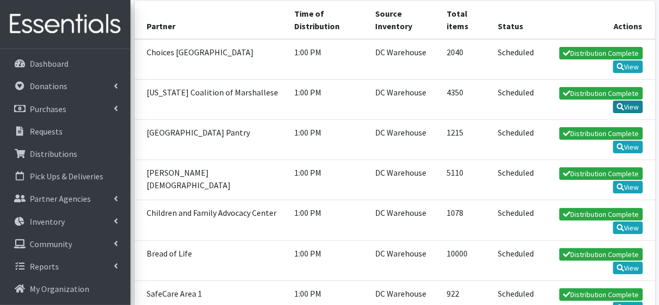
click at [622, 111] on icon at bounding box center [619, 106] width 7 height 7
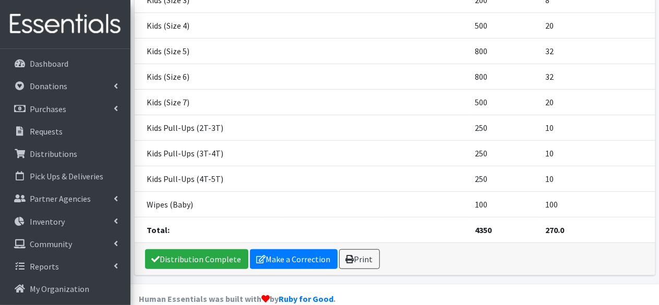
scroll to position [275, 0]
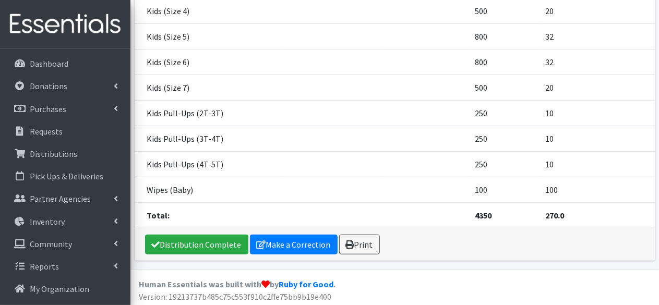
click at [376, 240] on div "Distribution Complete Make a Correction Print" at bounding box center [395, 244] width 521 height 32
click at [369, 242] on link "Print" at bounding box center [359, 245] width 41 height 20
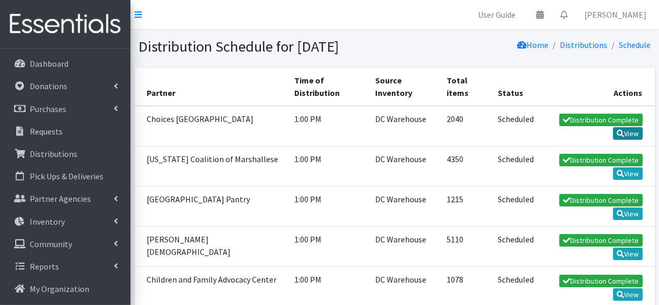
click at [614, 140] on link "View" at bounding box center [628, 133] width 30 height 13
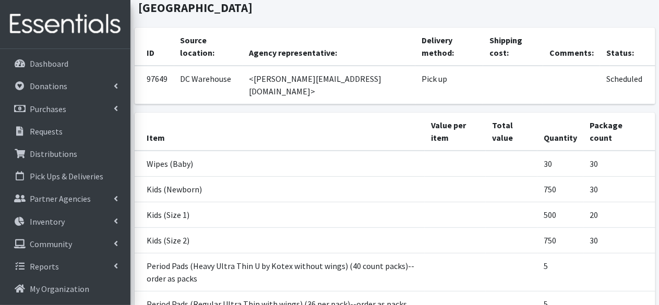
scroll to position [148, 0]
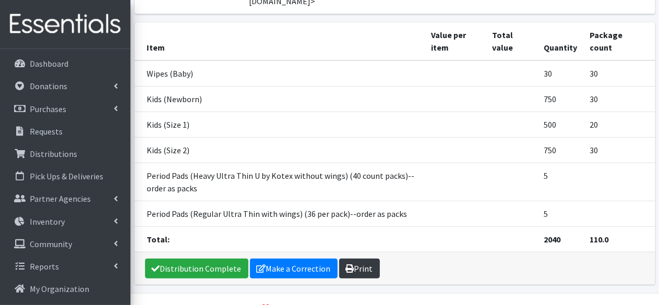
click at [348, 259] on link "Print" at bounding box center [359, 269] width 41 height 20
